Goal: Task Accomplishment & Management: Manage account settings

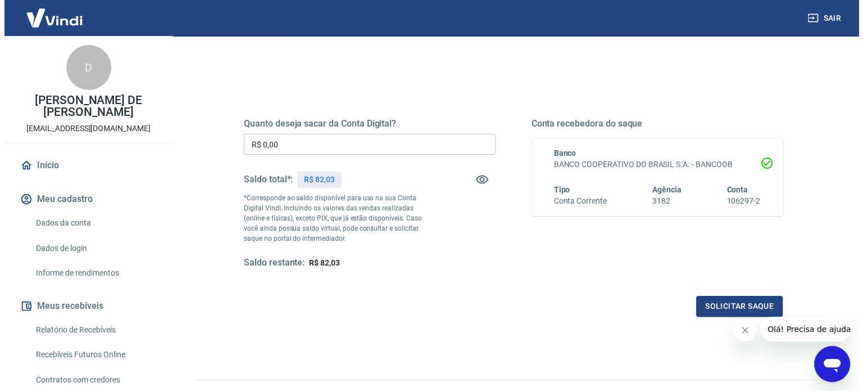
scroll to position [106, 0]
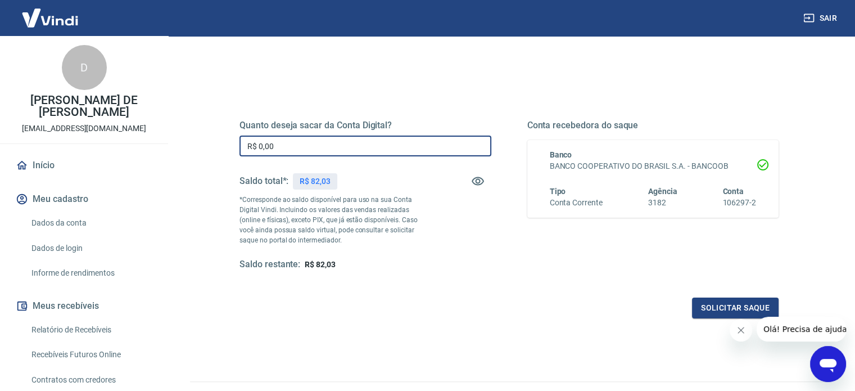
click at [329, 143] on input "R$ 0,00" at bounding box center [365, 145] width 252 height 21
type input "R$ 82,03"
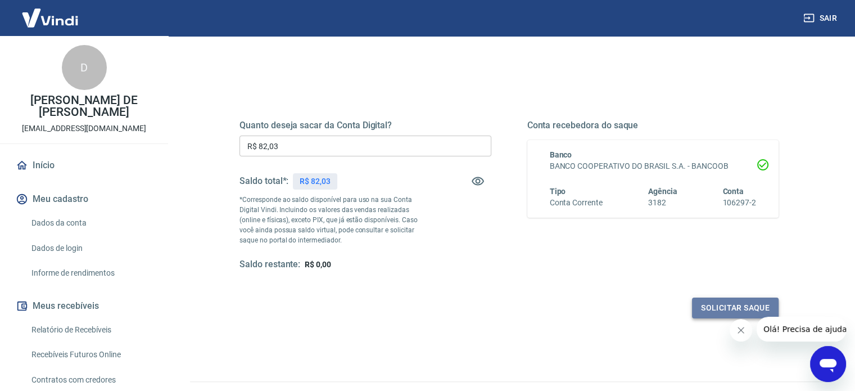
click at [705, 314] on button "Solicitar saque" at bounding box center [735, 307] width 87 height 21
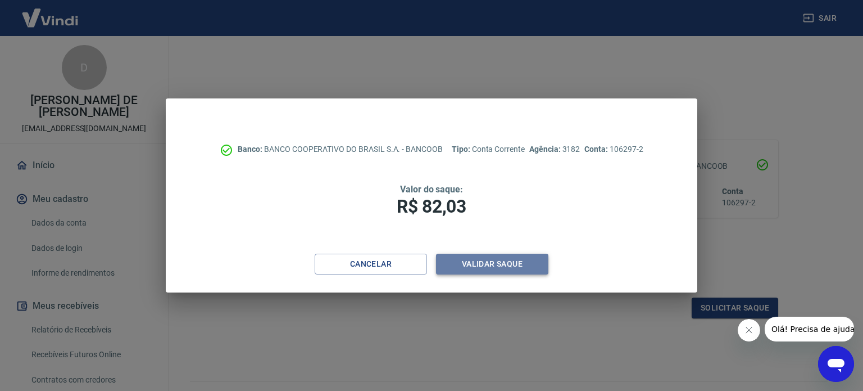
click at [486, 256] on button "Validar saque" at bounding box center [492, 263] width 112 height 21
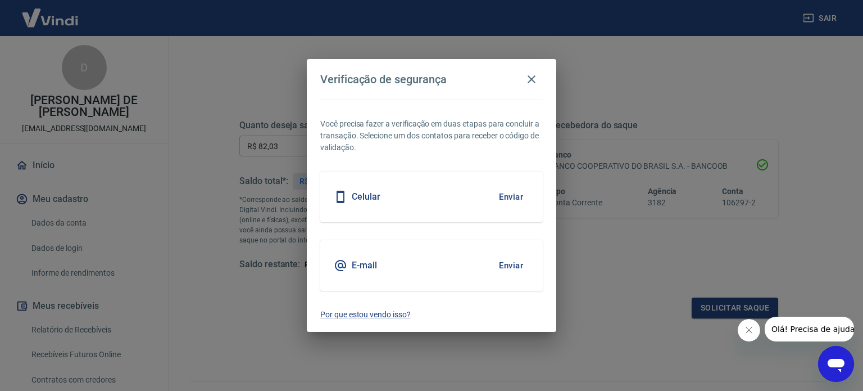
click at [478, 199] on div "Celular Enviar" at bounding box center [431, 196] width 223 height 51
click at [517, 196] on button "Enviar" at bounding box center [511, 197] width 37 height 24
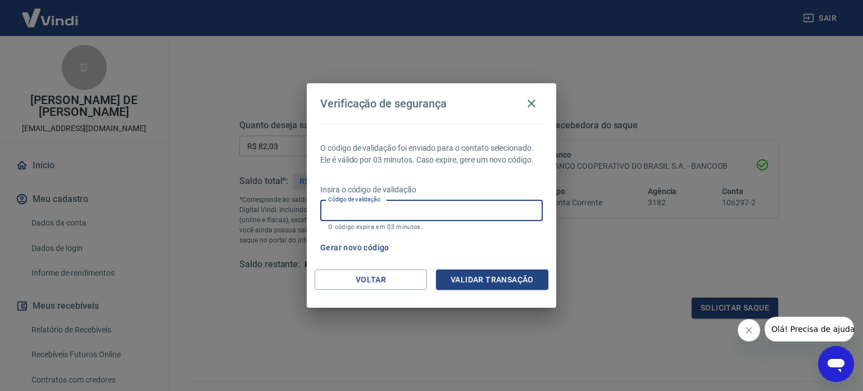
click at [391, 216] on input "Código de validação" at bounding box center [431, 210] width 223 height 21
type input "307179"
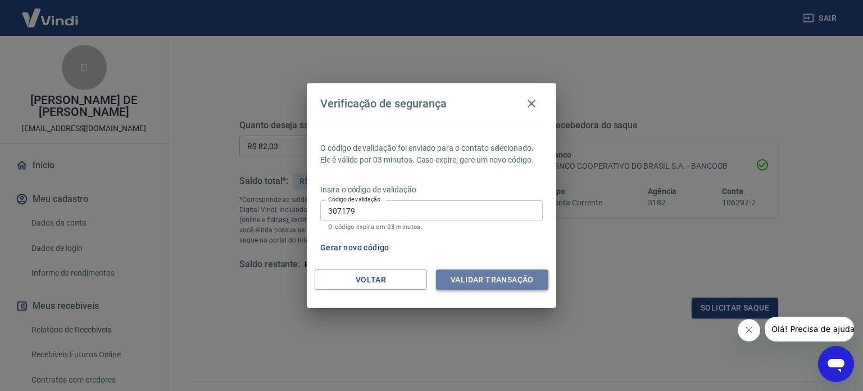
click at [477, 273] on button "Validar transação" at bounding box center [492, 279] width 112 height 21
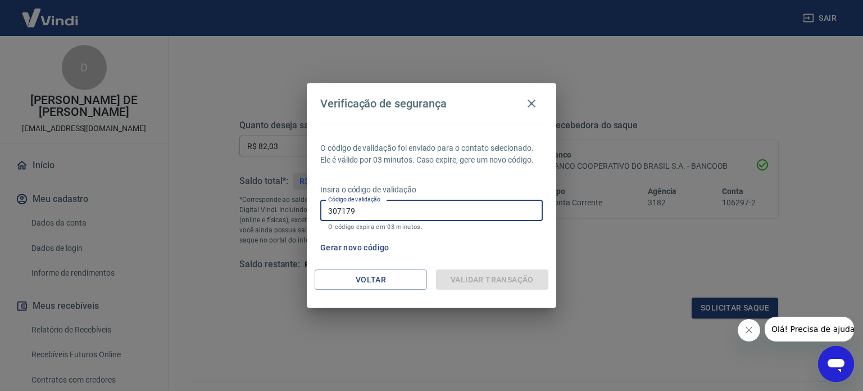
click at [468, 217] on input "307179" at bounding box center [431, 210] width 223 height 21
